Goal: Task Accomplishment & Management: Use online tool/utility

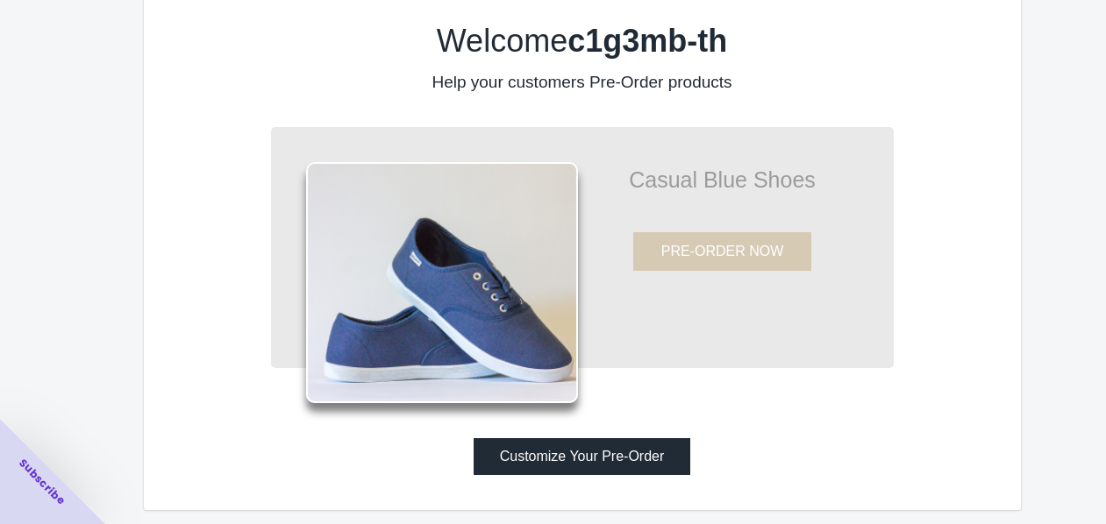
scroll to position [46, 0]
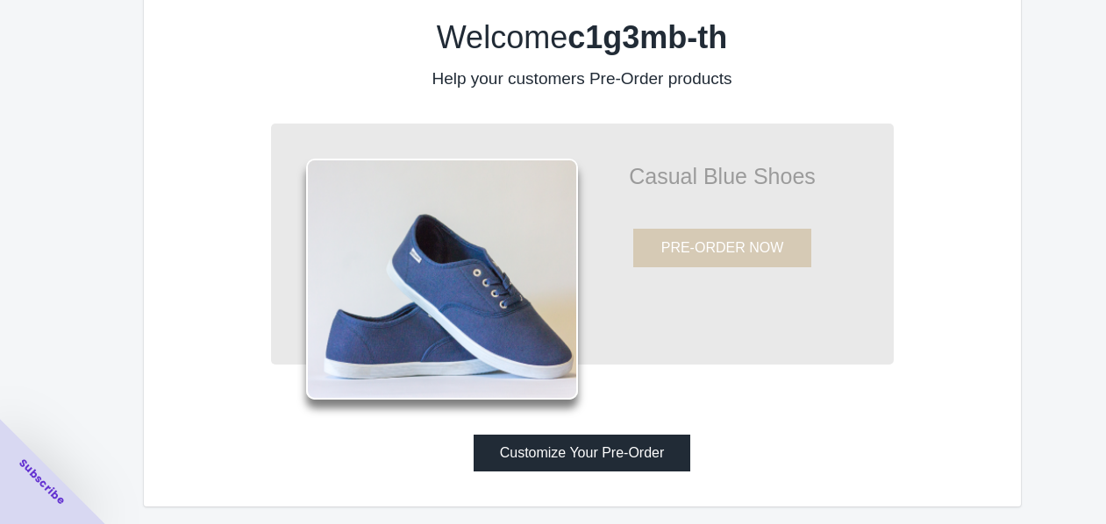
click at [584, 446] on button "Customize Your Pre-Order" at bounding box center [581, 453] width 217 height 37
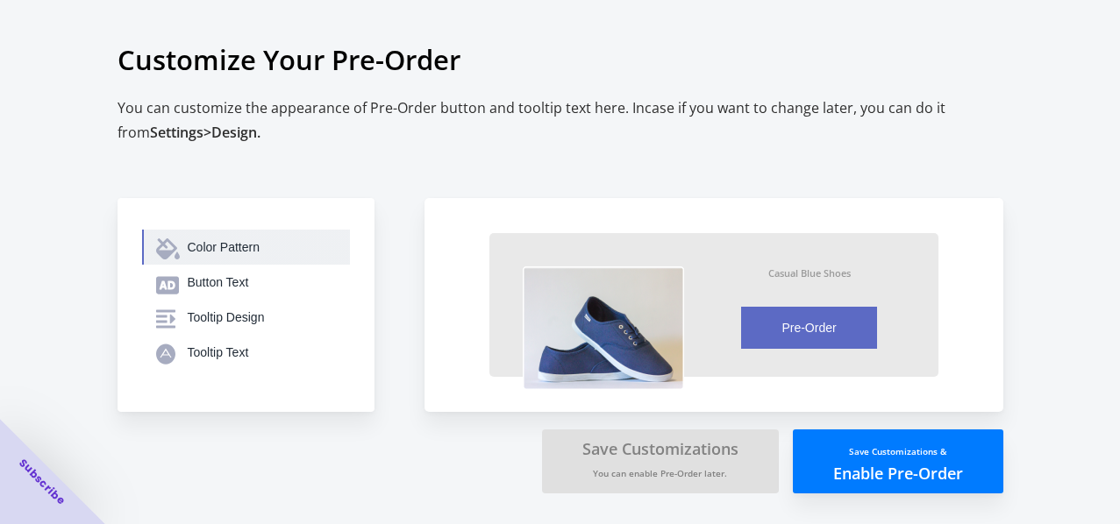
click at [234, 235] on button "Color Pattern" at bounding box center [246, 247] width 208 height 35
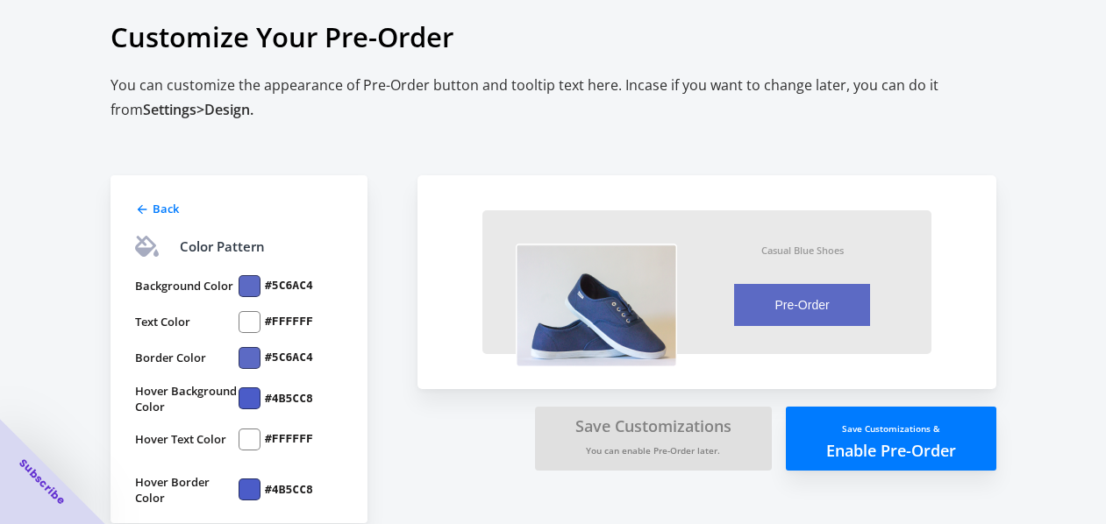
scroll to position [45, 0]
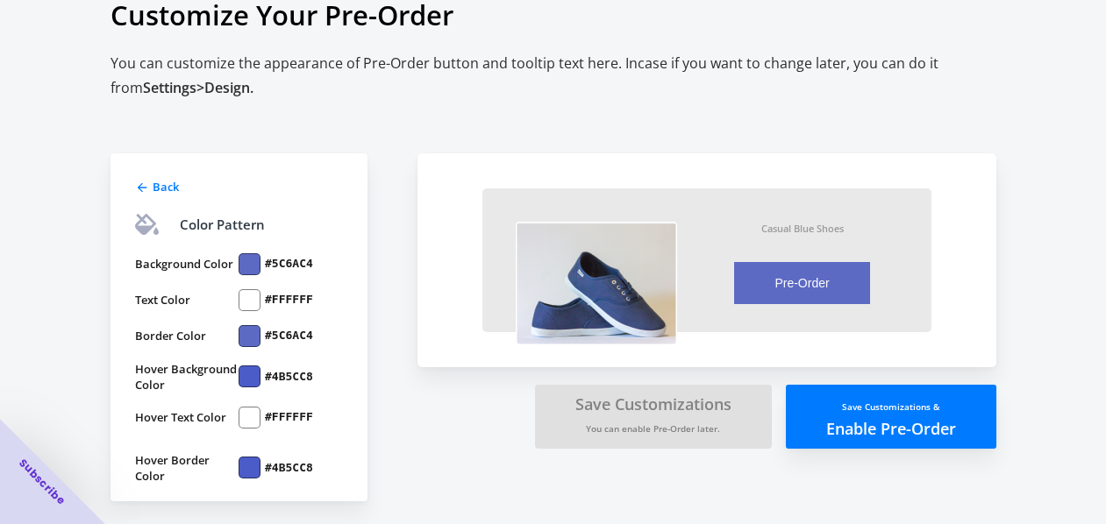
click at [256, 266] on div at bounding box center [249, 264] width 22 height 22
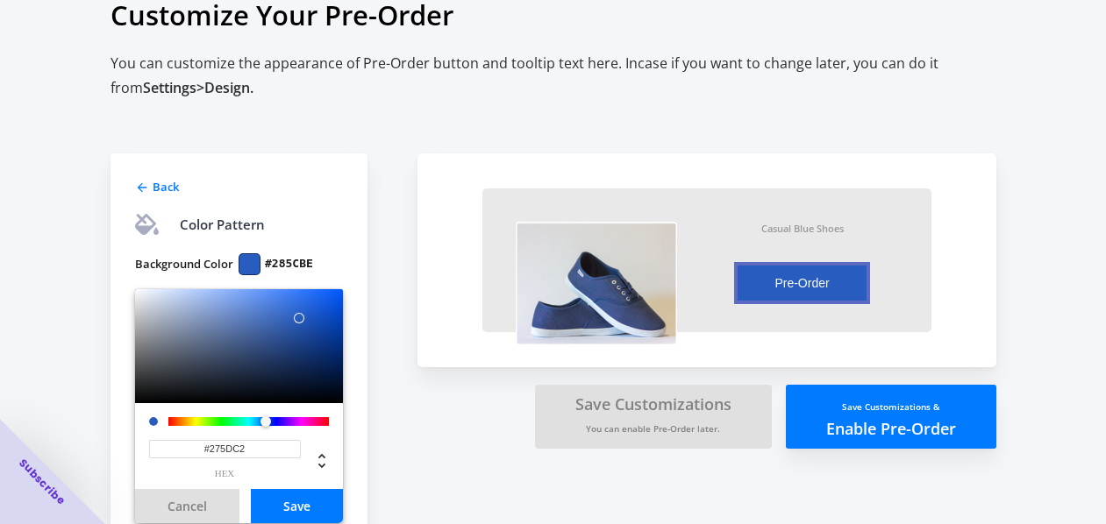
type input "#265DC4"
drag, startPoint x: 248, startPoint y: 327, endPoint x: 302, endPoint y: 316, distance: 54.7
click at [302, 316] on div at bounding box center [239, 346] width 208 height 114
click at [188, 511] on button "Cancel" at bounding box center [187, 506] width 104 height 34
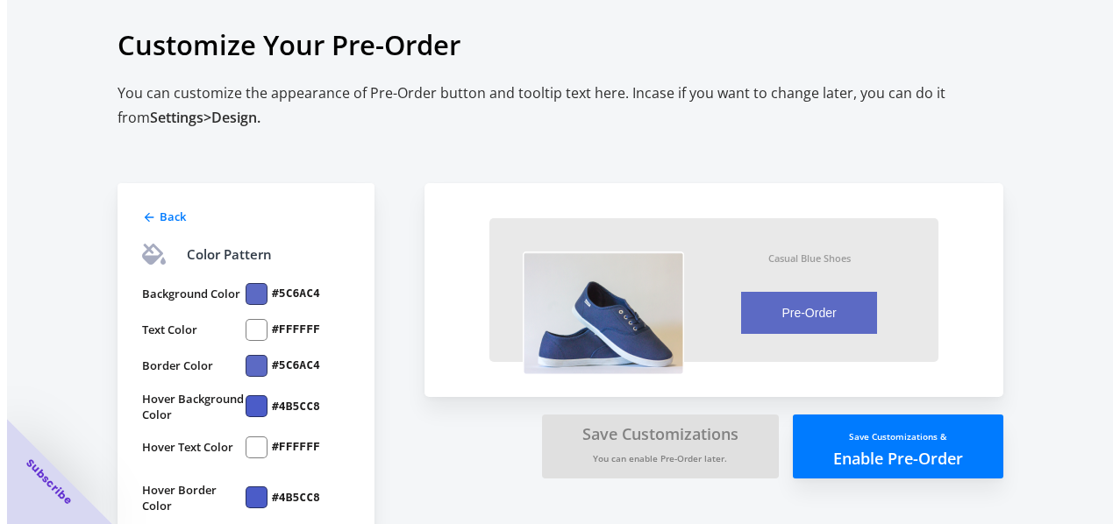
scroll to position [0, 0]
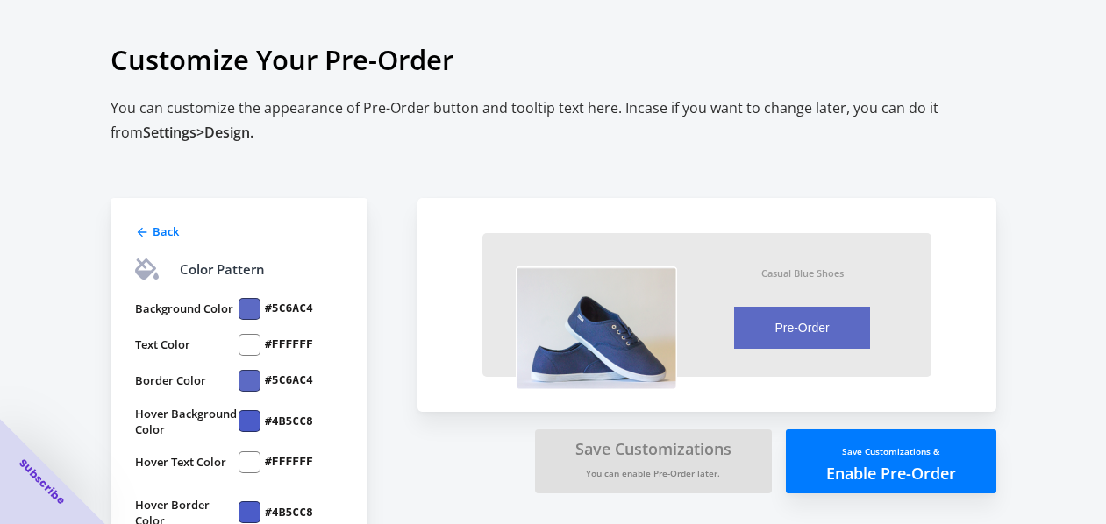
click at [156, 237] on span "Back" at bounding box center [166, 232] width 26 height 16
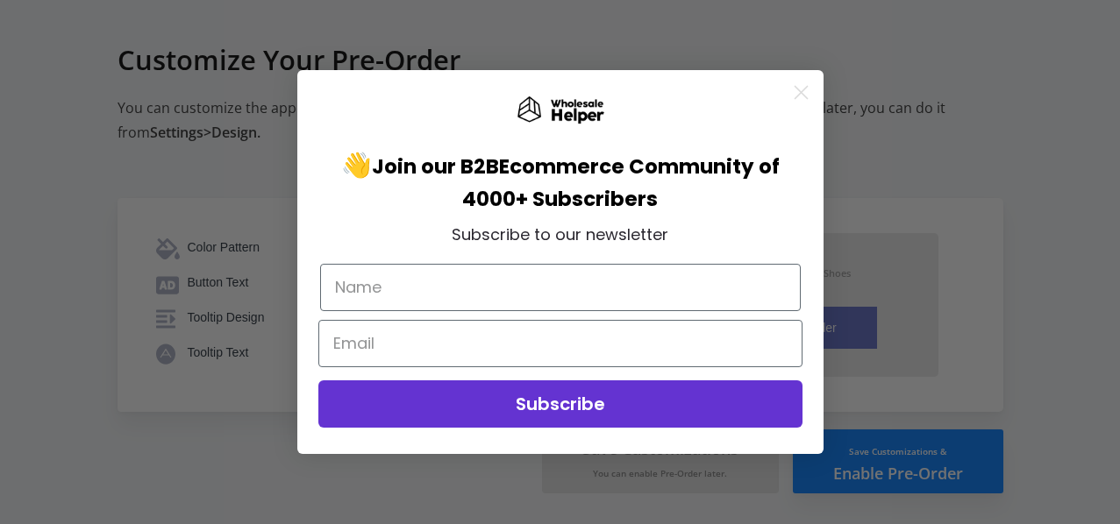
click at [786, 96] on icon "Close dialog" at bounding box center [801, 92] width 31 height 31
